Goal: Obtain resource: Download file/media

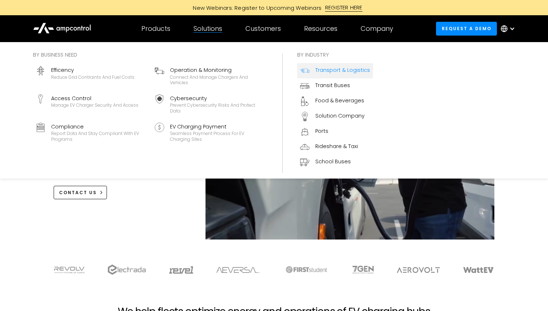
click at [334, 75] on div "Transport & Logistics" at bounding box center [342, 70] width 55 height 9
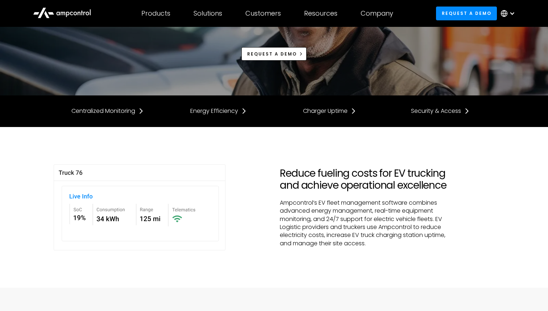
scroll to position [94, 0]
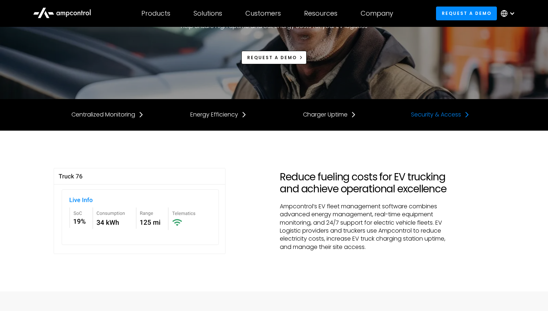
click at [459, 113] on div "Security & Access" at bounding box center [436, 115] width 50 height 8
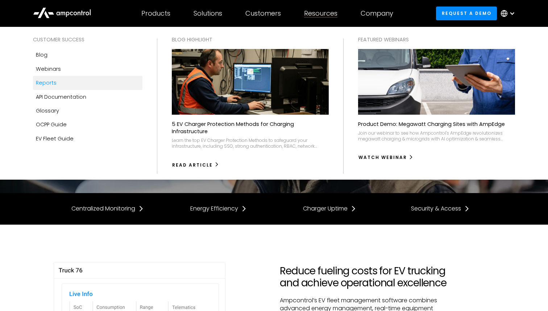
click at [49, 86] on div "Reports" at bounding box center [46, 83] width 21 height 8
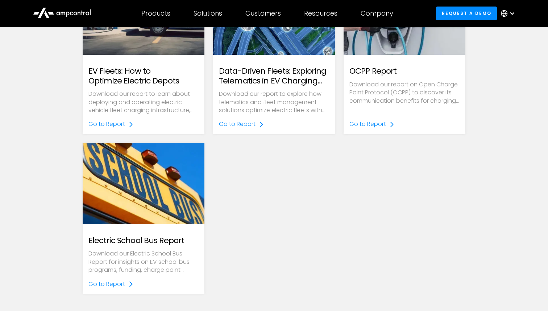
scroll to position [292, 0]
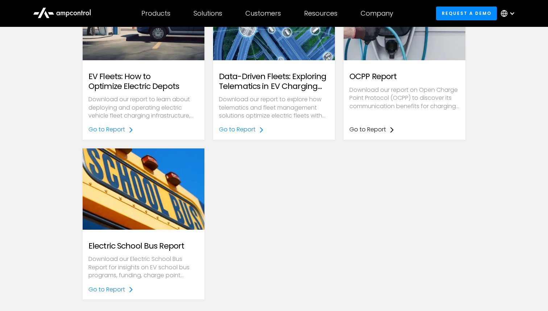
click at [386, 129] on link "Go to Report" at bounding box center [371, 129] width 45 height 8
